Goal: Check status: Check status

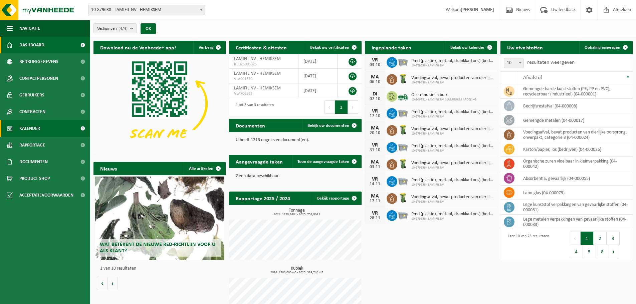
click at [37, 126] on span "Kalender" at bounding box center [29, 128] width 21 height 17
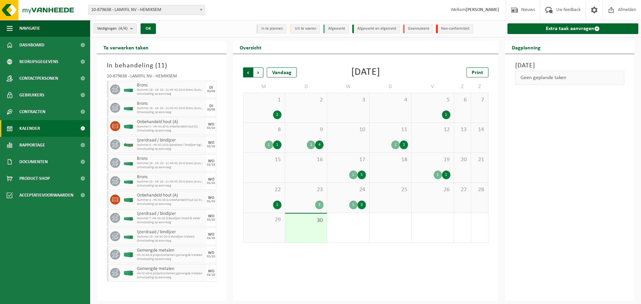
click at [262, 70] on span "Volgende" at bounding box center [258, 72] width 10 height 10
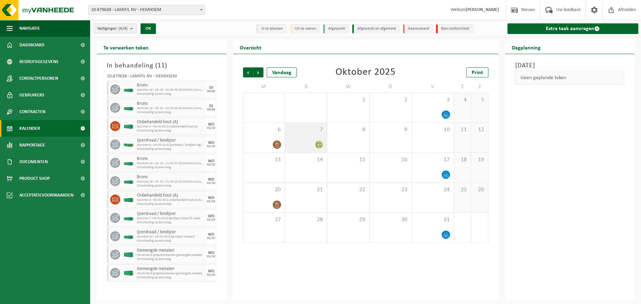
click at [302, 137] on div "7" at bounding box center [306, 138] width 42 height 30
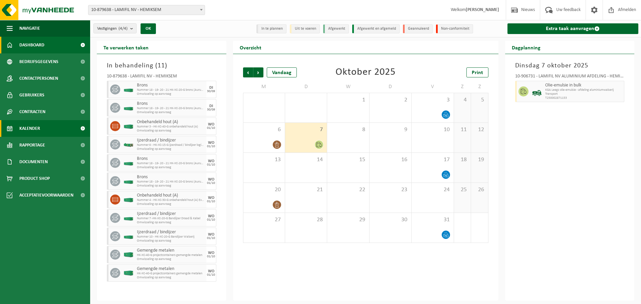
click at [41, 43] on span "Dashboard" at bounding box center [31, 45] width 25 height 17
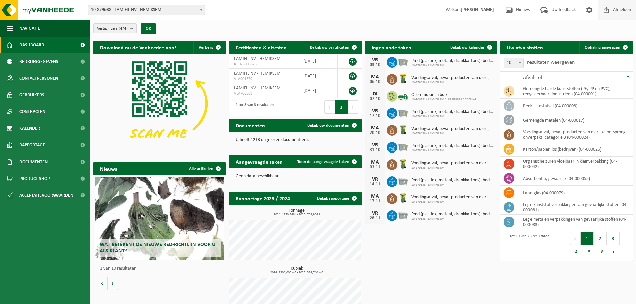
click at [627, 10] on span "Afmelden" at bounding box center [621, 10] width 21 height 20
